Goal: Information Seeking & Learning: Understand process/instructions

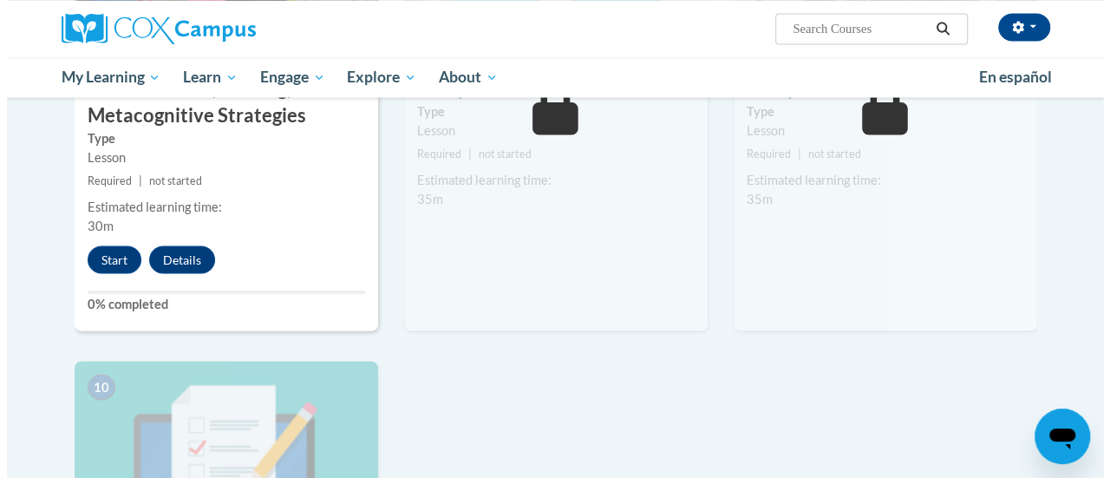
scroll to position [1539, 0]
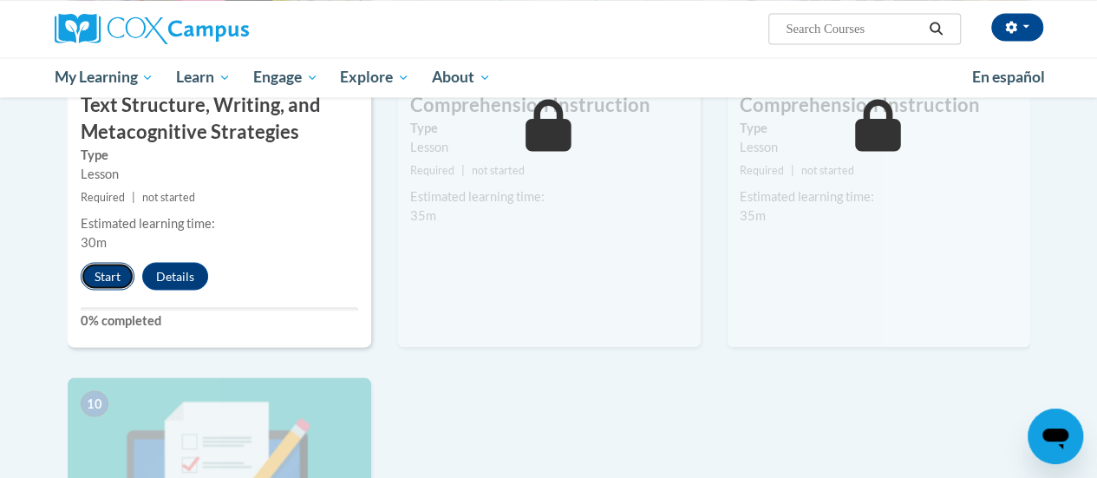
click at [111, 270] on button "Start" at bounding box center [108, 276] width 54 height 28
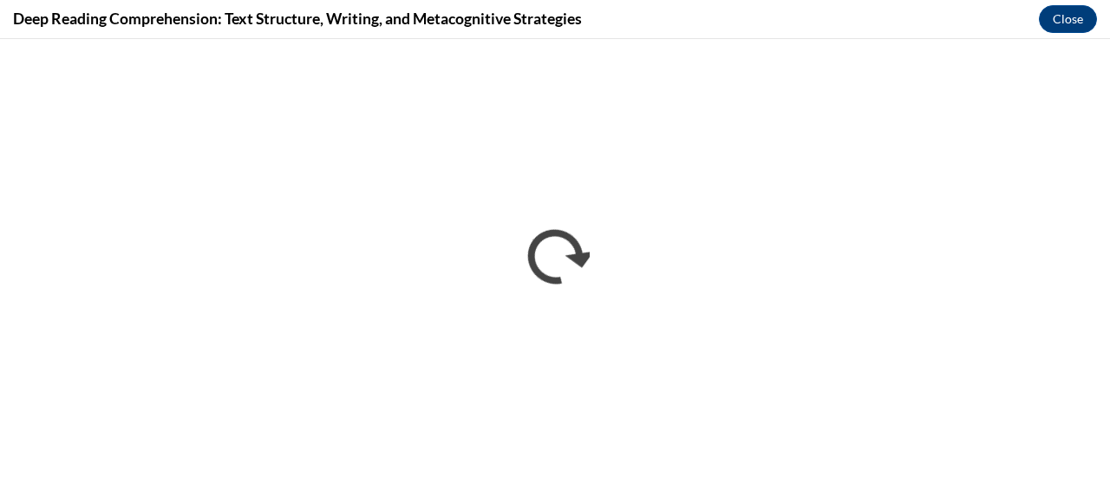
scroll to position [0, 0]
